Goal: Navigation & Orientation: Find specific page/section

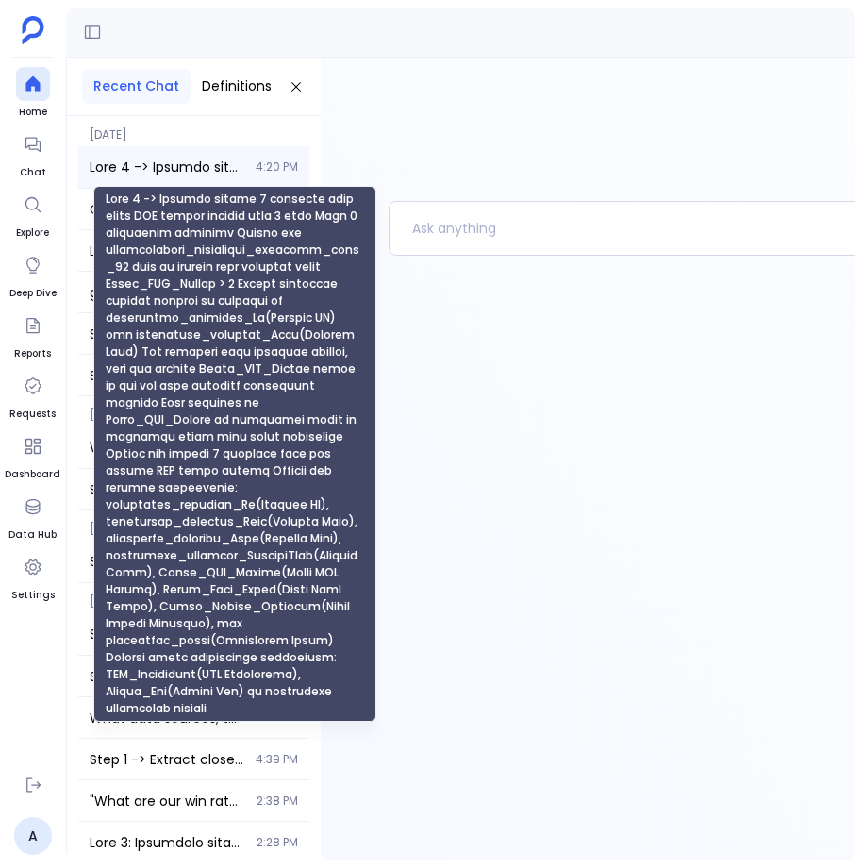
click at [171, 162] on span "Step 1 -> Extract bottom 5 accounts with least CTA clicks greater than 0 from S…" at bounding box center [167, 166] width 155 height 19
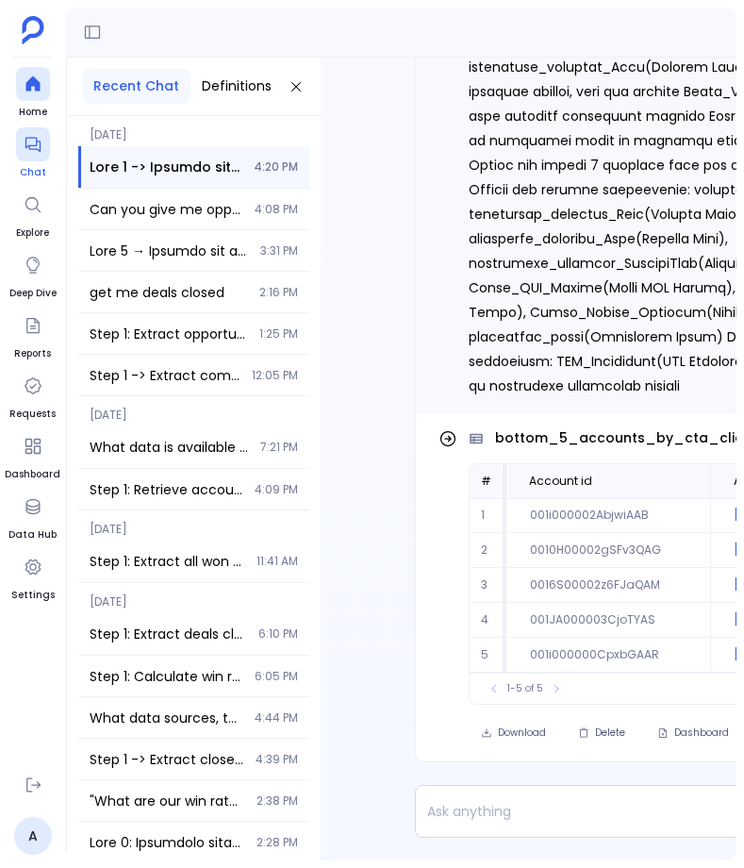
click at [35, 141] on icon at bounding box center [33, 144] width 19 height 19
